Goal: Information Seeking & Learning: Learn about a topic

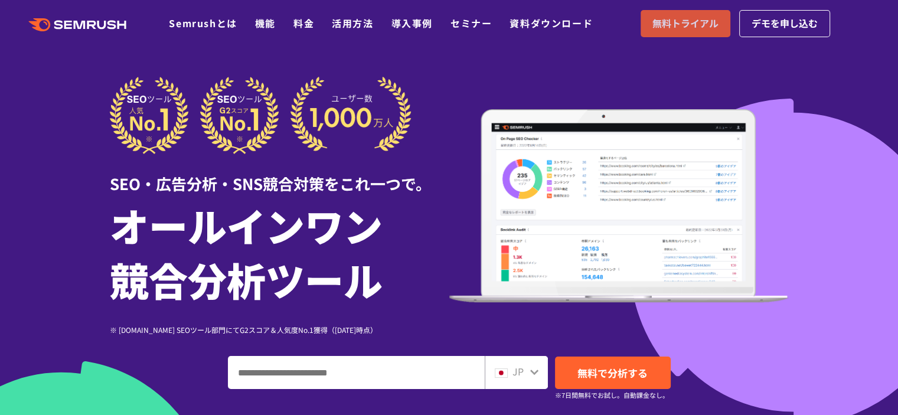
click at [680, 25] on span "無料トライアル" at bounding box center [686, 23] width 66 height 15
click at [307, 23] on link "料金" at bounding box center [304, 23] width 21 height 14
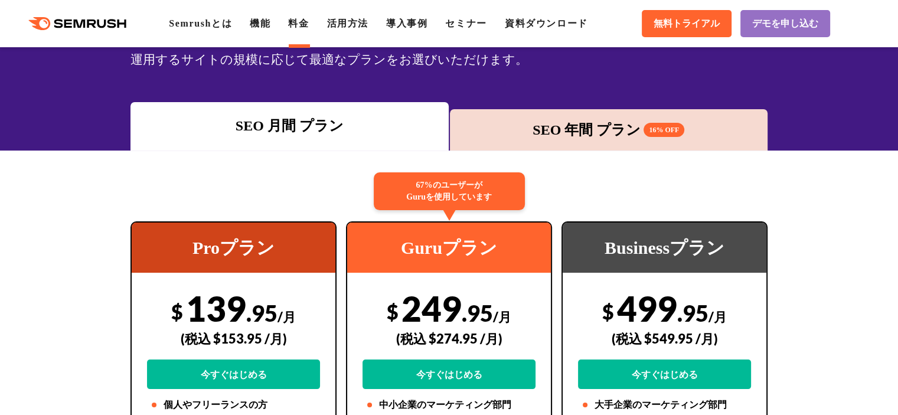
scroll to position [59, 0]
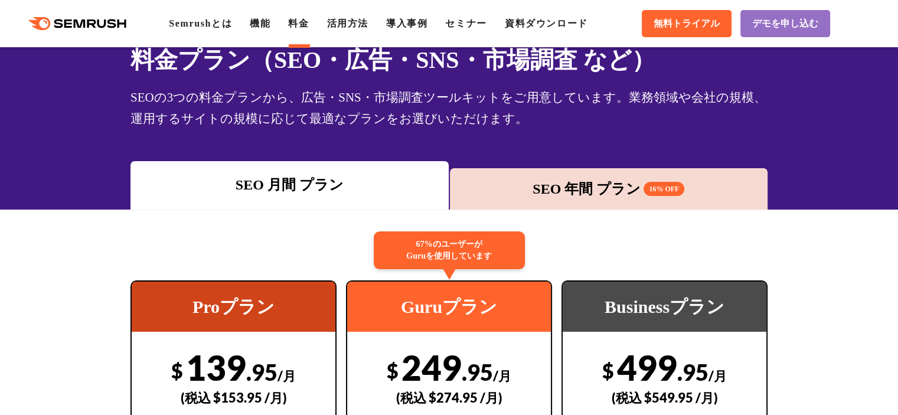
click at [477, 183] on div "SEO 年間 プラン 16% OFF" at bounding box center [609, 188] width 307 height 21
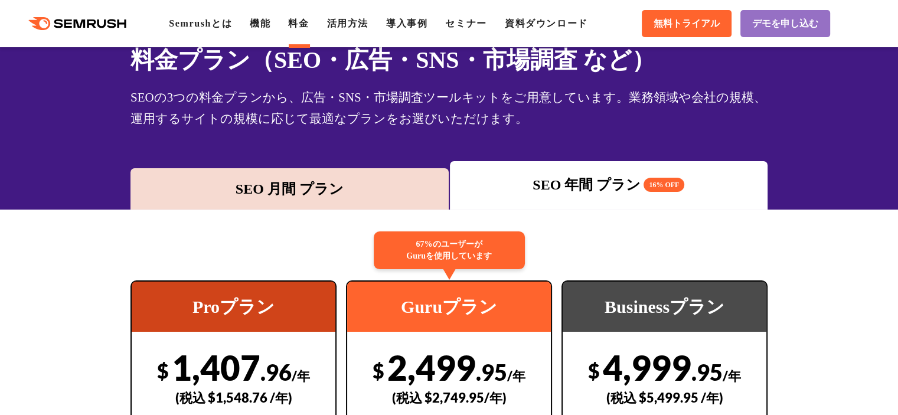
scroll to position [118, 0]
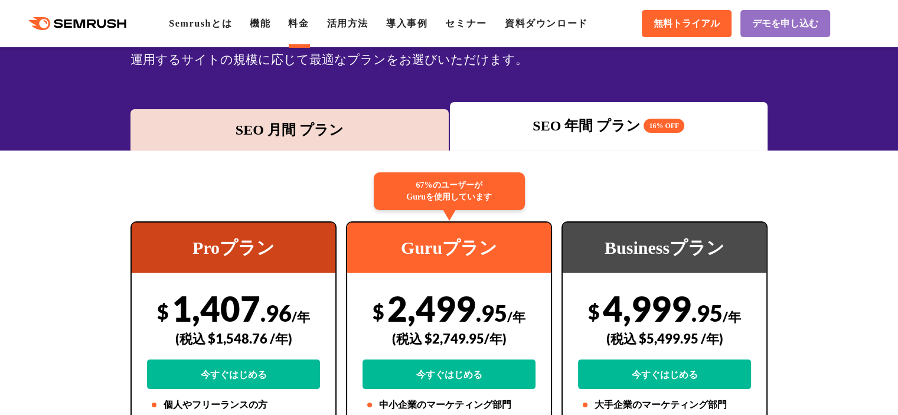
click at [347, 135] on div "SEO 月間 プラン" at bounding box center [289, 129] width 307 height 21
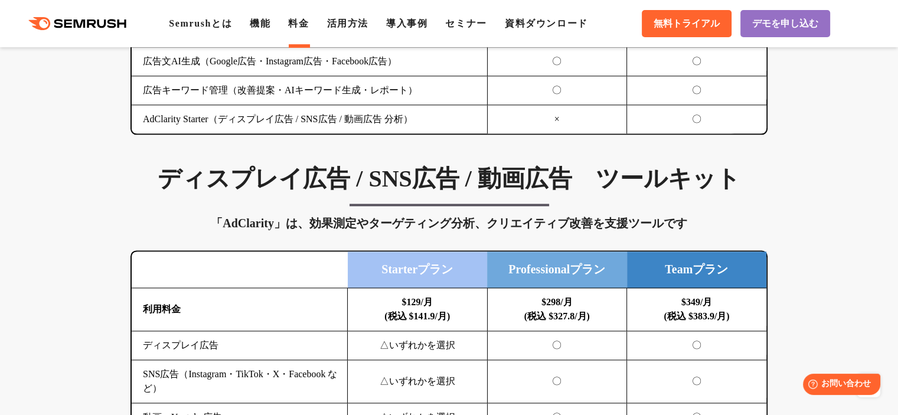
scroll to position [1595, 0]
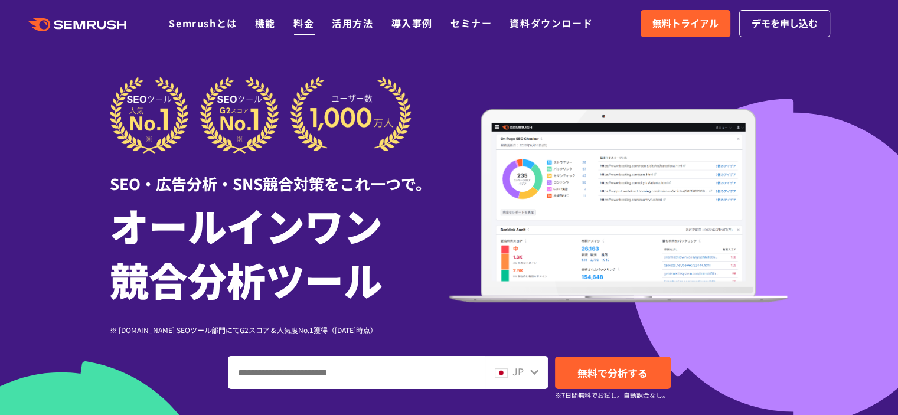
click at [307, 22] on link "料金" at bounding box center [304, 23] width 21 height 14
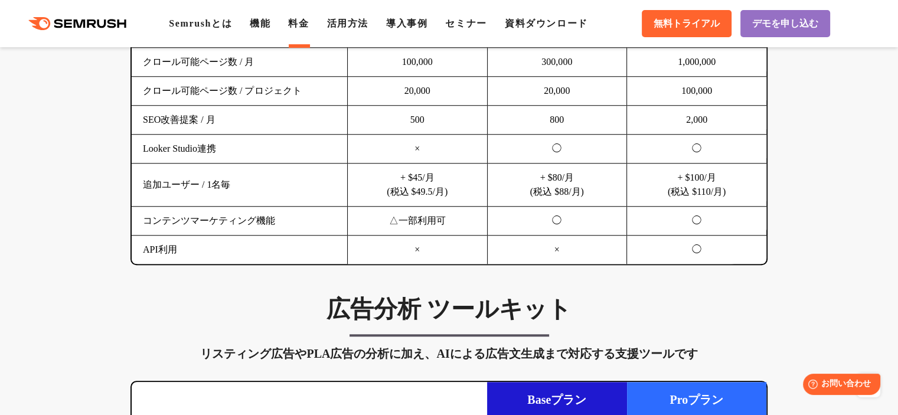
scroll to position [532, 0]
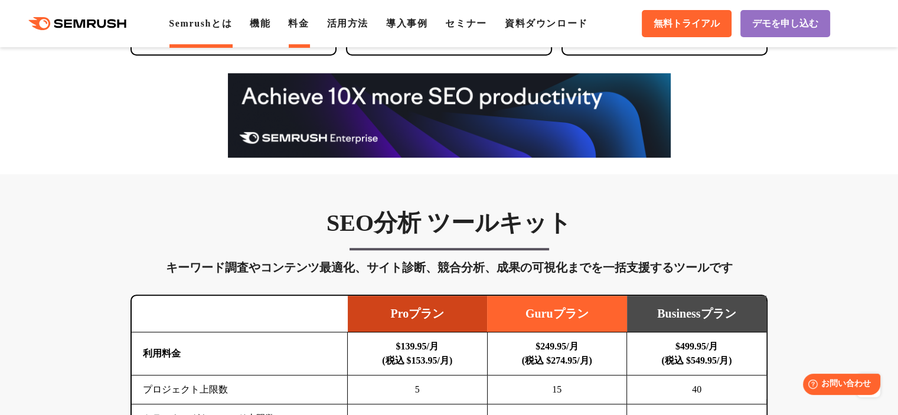
click at [175, 22] on link "Semrushとは" at bounding box center [200, 23] width 63 height 10
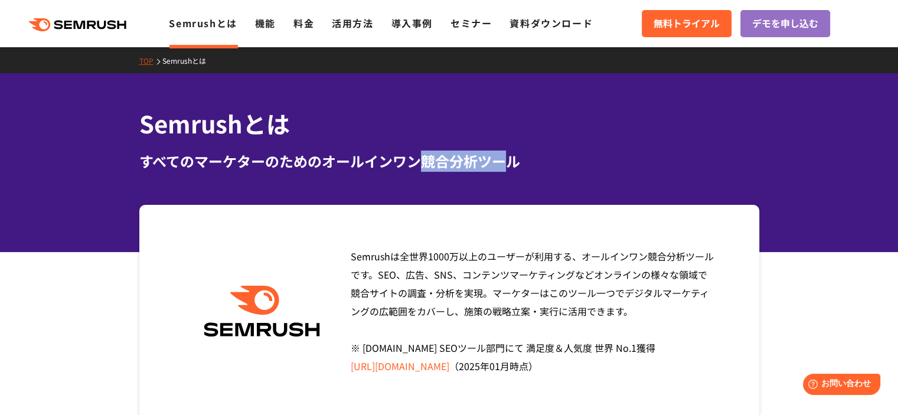
drag, startPoint x: 421, startPoint y: 164, endPoint x: 508, endPoint y: 162, distance: 86.8
click at [508, 162] on div "すべてのマーケターのためのオールインワン競合分析ツール" at bounding box center [449, 161] width 620 height 21
drag, startPoint x: 521, startPoint y: 162, endPoint x: 425, endPoint y: 158, distance: 95.8
click at [422, 157] on div "すべてのマーケターのためのオールインワン競合分析ツール" at bounding box center [449, 161] width 620 height 21
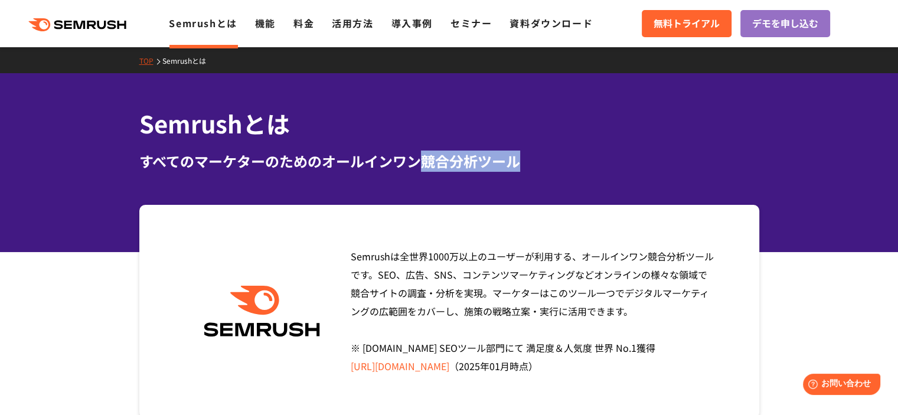
copy div "競合分析ツール"
